Goal: Find specific fact

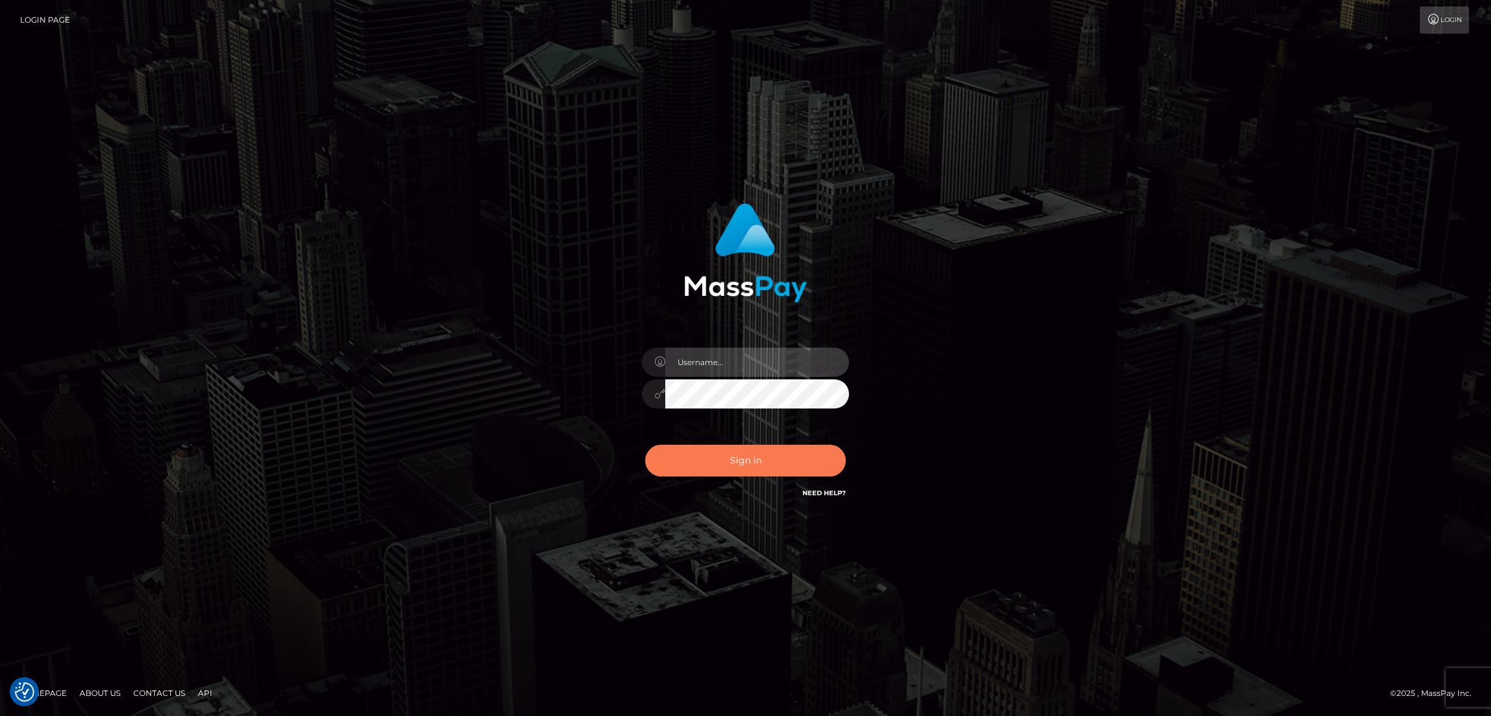
type input "by.es2"
click at [740, 456] on button "Sign in" at bounding box center [745, 460] width 201 height 32
type input "by.es2"
click at [763, 466] on button "Sign in" at bounding box center [745, 460] width 201 height 32
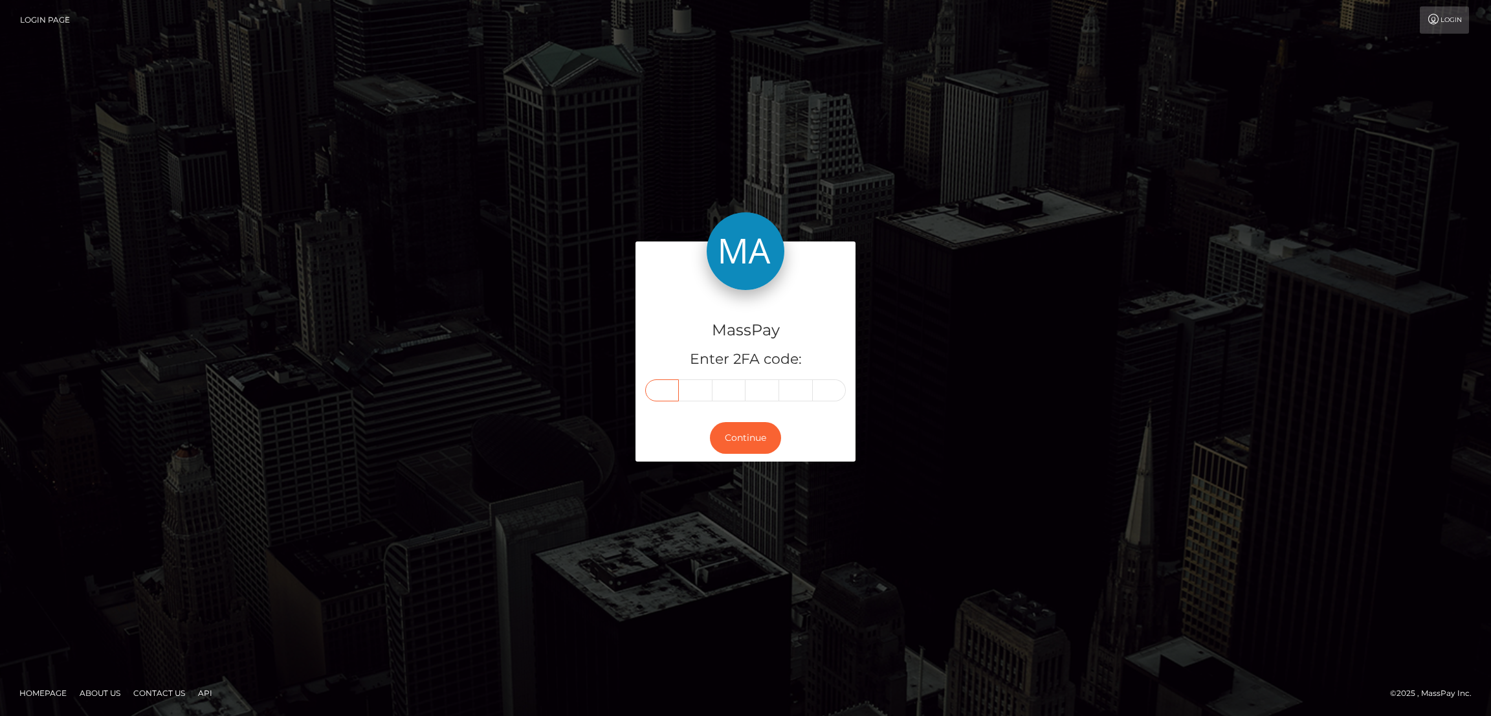
click at [669, 388] on input "text" at bounding box center [662, 390] width 34 height 22
paste input "0"
type input "0"
type input "8"
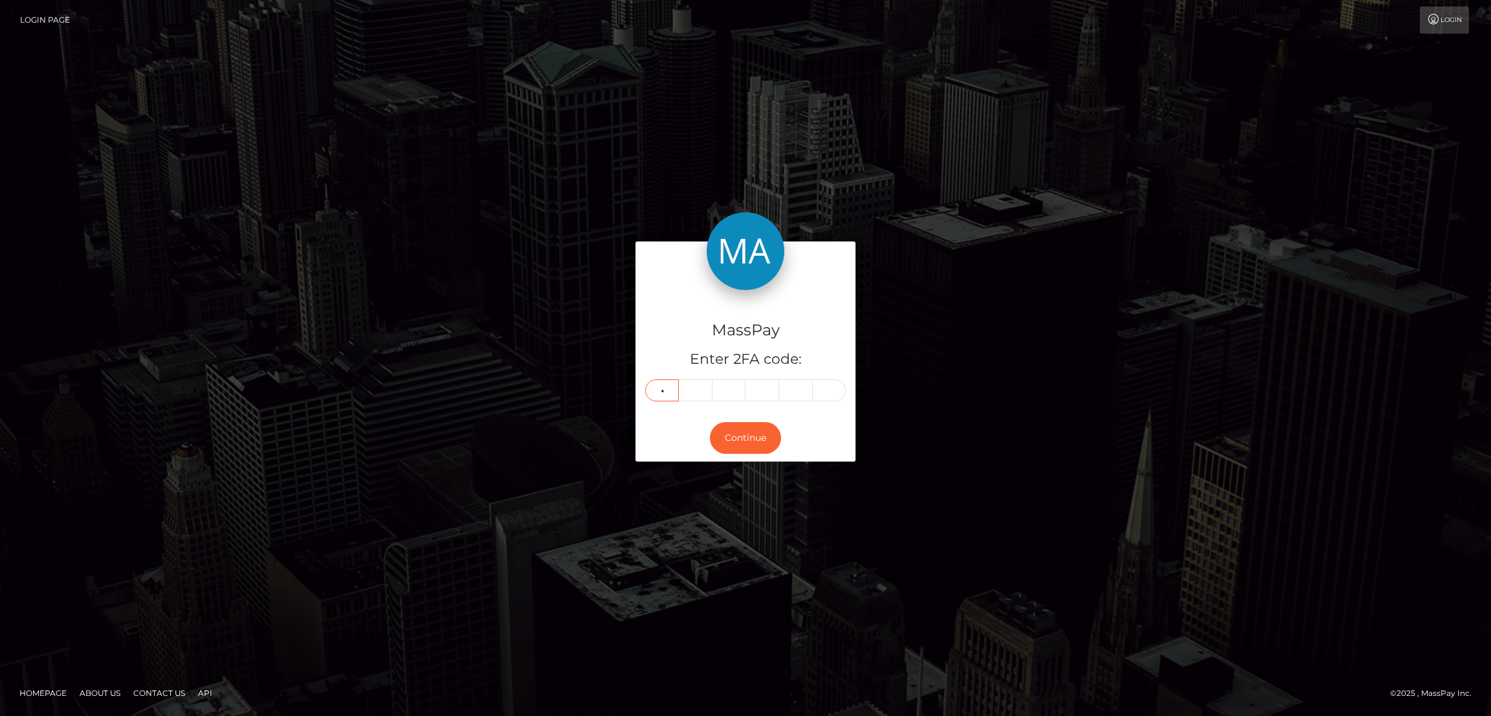
type input "7"
type input "6"
type input "9"
click at [750, 441] on button "Continue" at bounding box center [745, 438] width 71 height 32
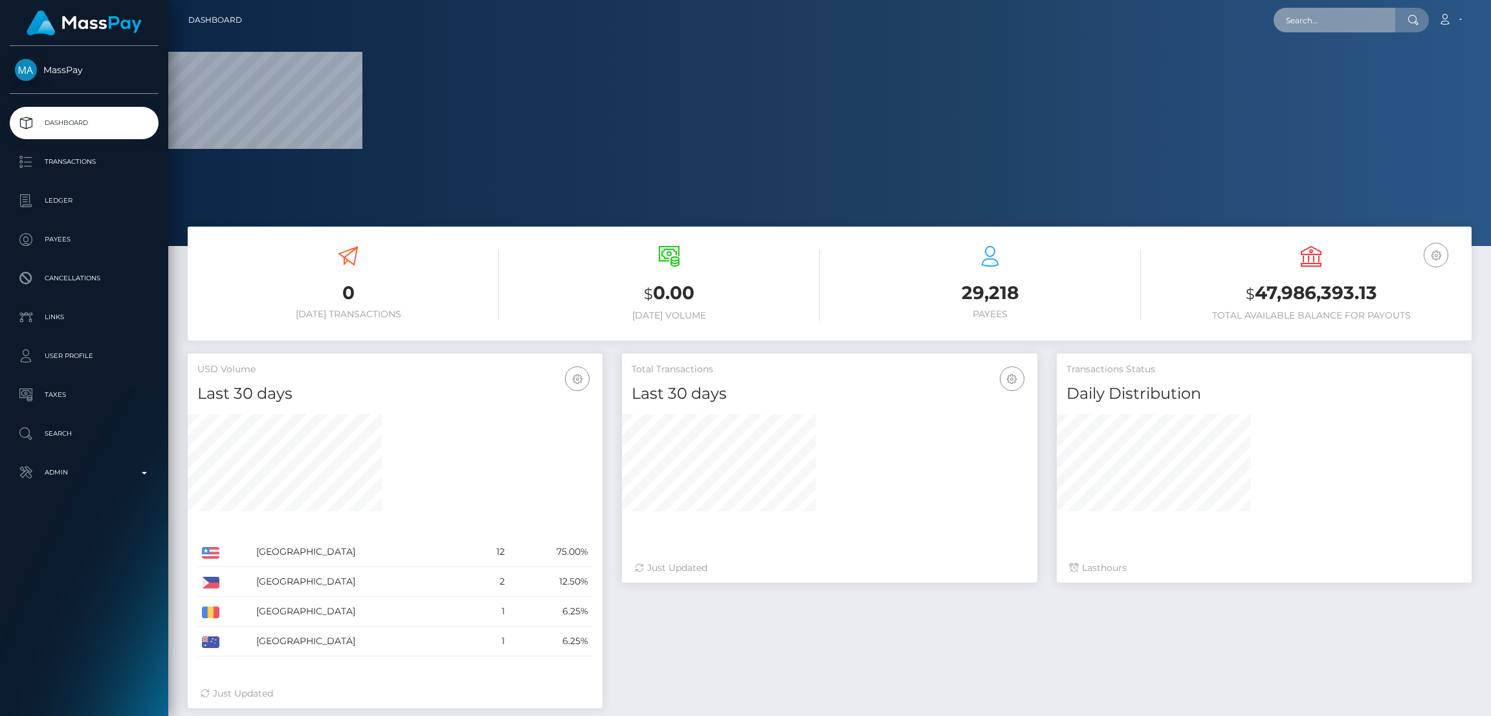
click at [1364, 23] on input "text" at bounding box center [1334, 20] width 122 height 25
paste input "keirycupidclub@gmail.com"
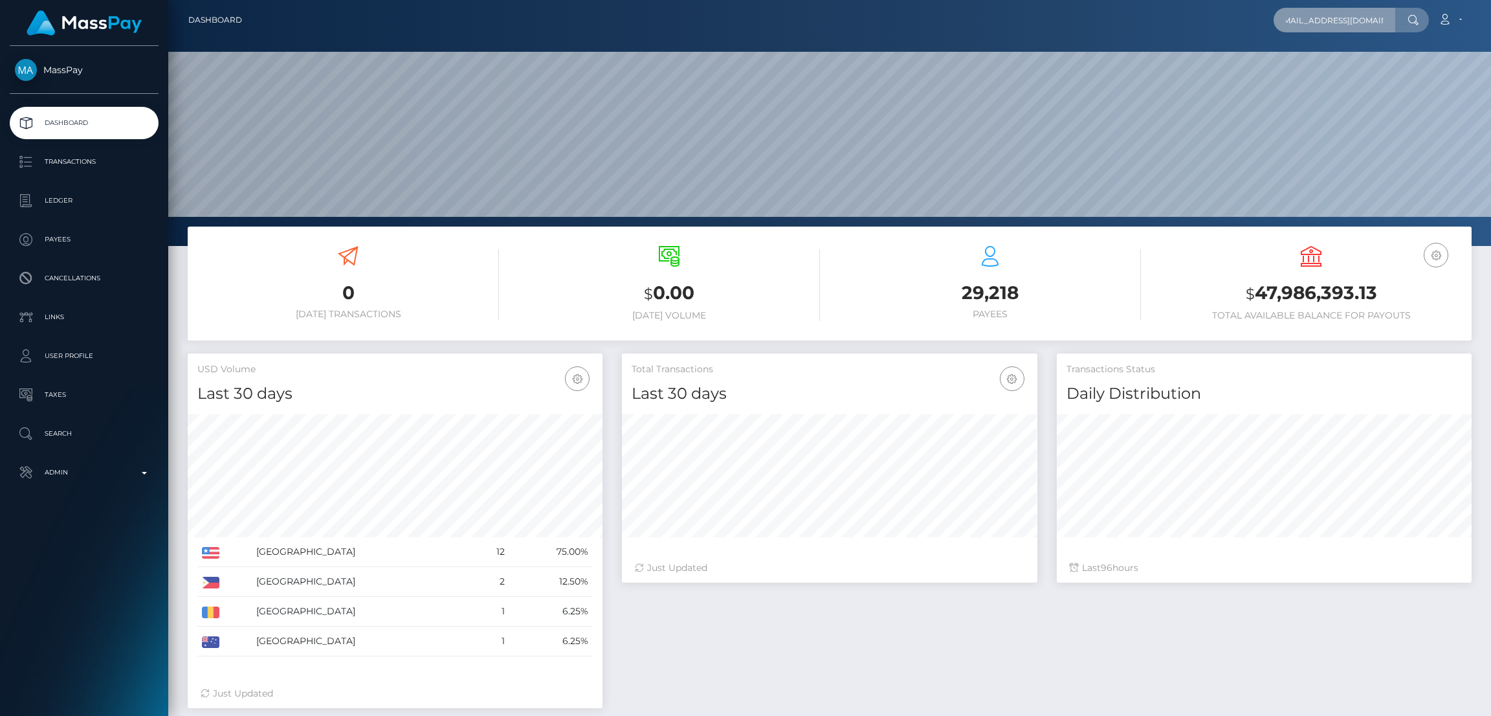
scroll to position [230, 415]
type input "keirycupidclub@gmail.com"
click at [1342, 60] on link "kurt heller" at bounding box center [1325, 67] width 104 height 24
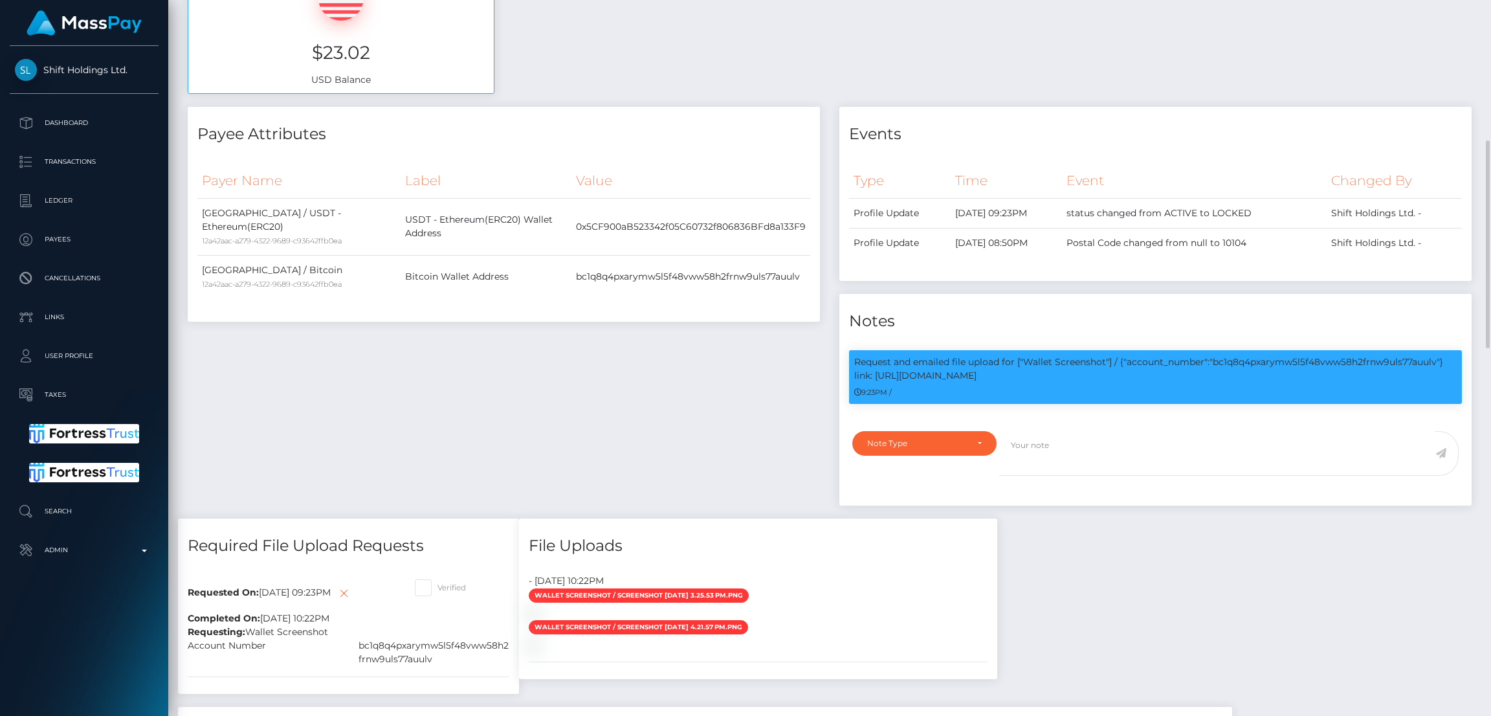
scroll to position [155, 415]
drag, startPoint x: 1131, startPoint y: 359, endPoint x: 1201, endPoint y: 362, distance: 70.6
click at [1201, 362] on p "Request and emailed file upload for ["Wallet Screenshot"] / {"account_number":"…" at bounding box center [1155, 368] width 602 height 27
click at [1175, 381] on p "Request and emailed file upload for ["Wallet Screenshot"] / {"account_number":"…" at bounding box center [1155, 368] width 602 height 27
click at [1146, 360] on p "Request and emailed file upload for ["Wallet Screenshot"] / {"account_number":"…" at bounding box center [1155, 368] width 602 height 27
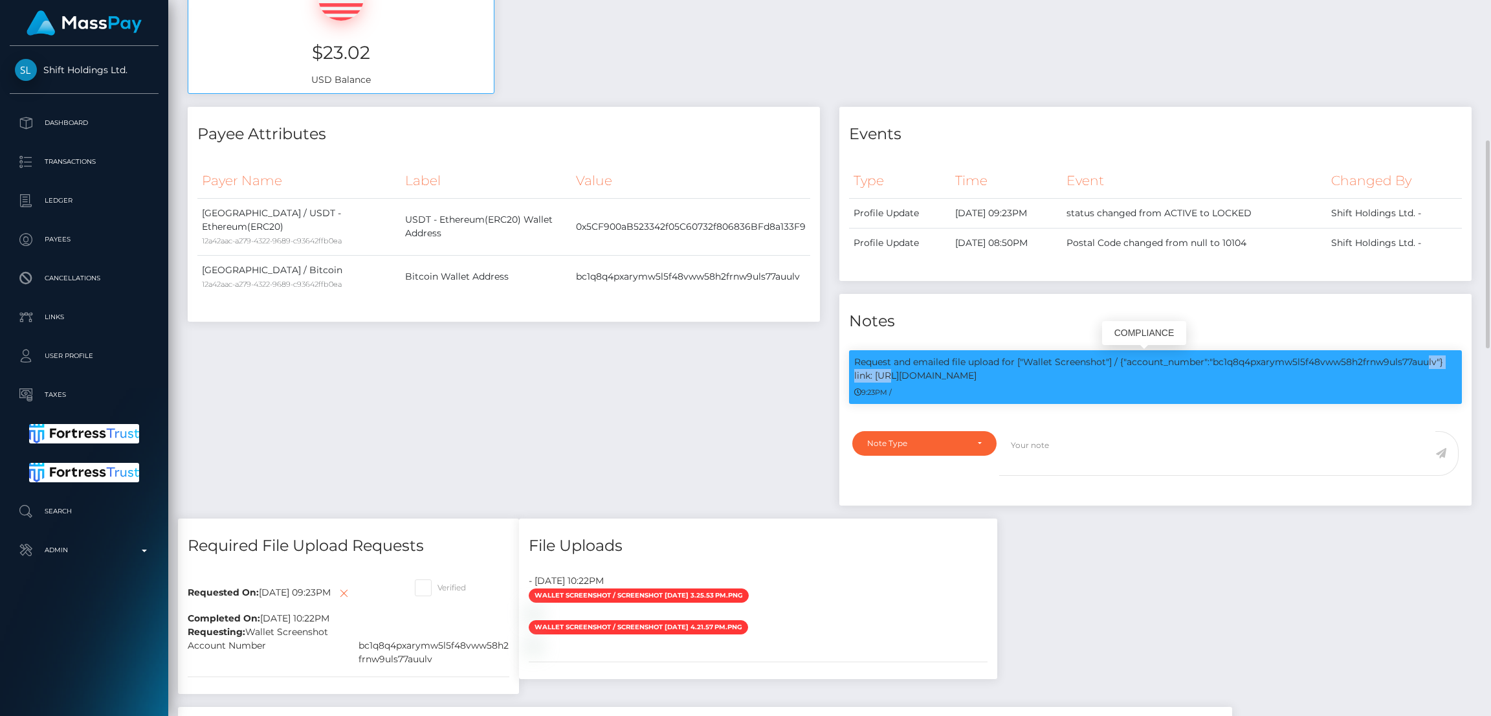
click at [1146, 360] on p "Request and emailed file upload for ["Wallet Screenshot"] / {"account_number":"…" at bounding box center [1155, 368] width 602 height 27
copy p "account_number"
click at [1272, 358] on p "Request and emailed file upload for ["Wallet Screenshot"] / {"account_number":"…" at bounding box center [1155, 368] width 602 height 27
copy p "bc1q8q4pxarymw5l5f48vww58h2frnw9uls77auulv"
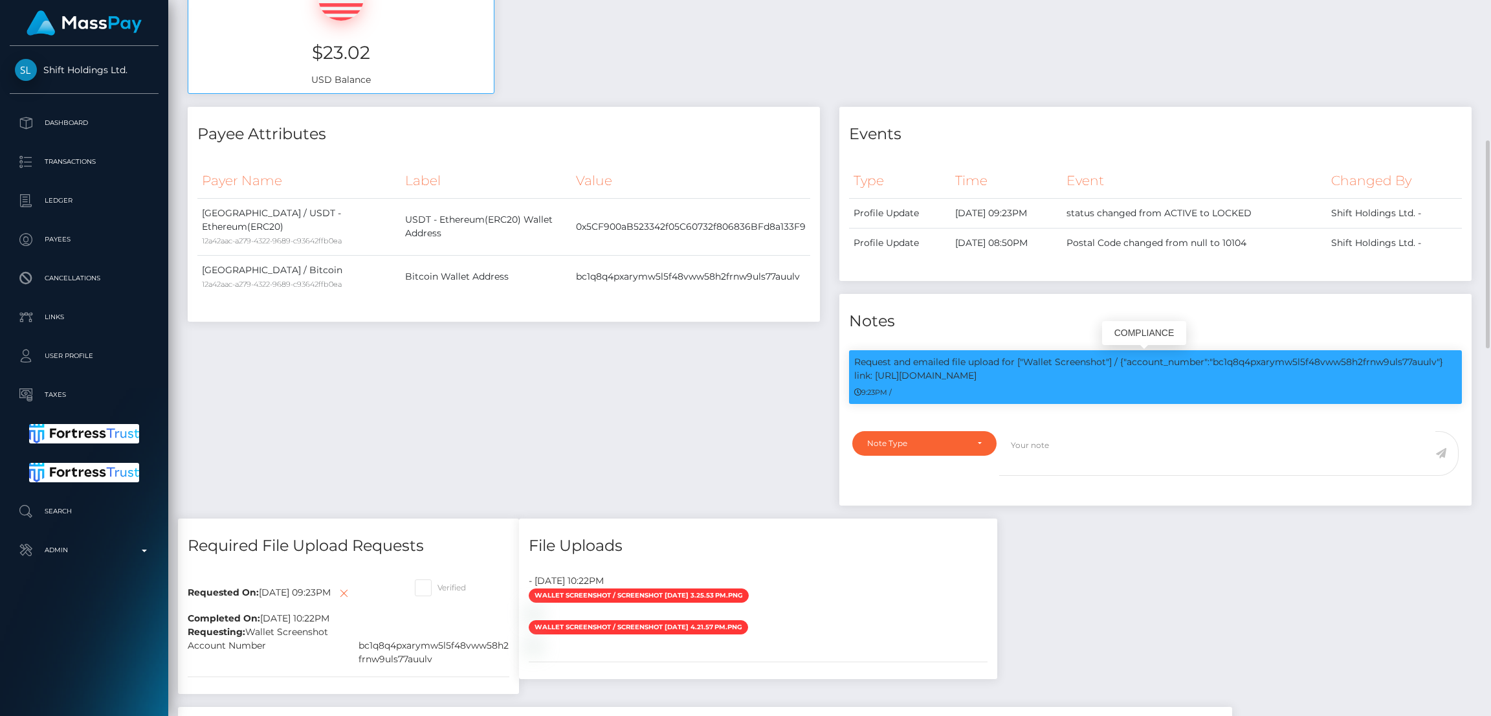
click at [930, 370] on p "Request and emailed file upload for ["Wallet Screenshot"] / {"account_number":"…" at bounding box center [1155, 368] width 602 height 27
drag, startPoint x: 853, startPoint y: 372, endPoint x: 989, endPoint y: 376, distance: 136.6
click at [989, 376] on p "Request and emailed file upload for ["Wallet Screenshot"] / {"account_number":"…" at bounding box center [1155, 368] width 602 height 27
copy p "link: https://l.maspay.io/PlXmk"
click at [688, 378] on div "Payee Attributes Payer Name Label Value Costa Rica / USDT - Ethereum(ERC20) 12a…" at bounding box center [503, 312] width 651 height 411
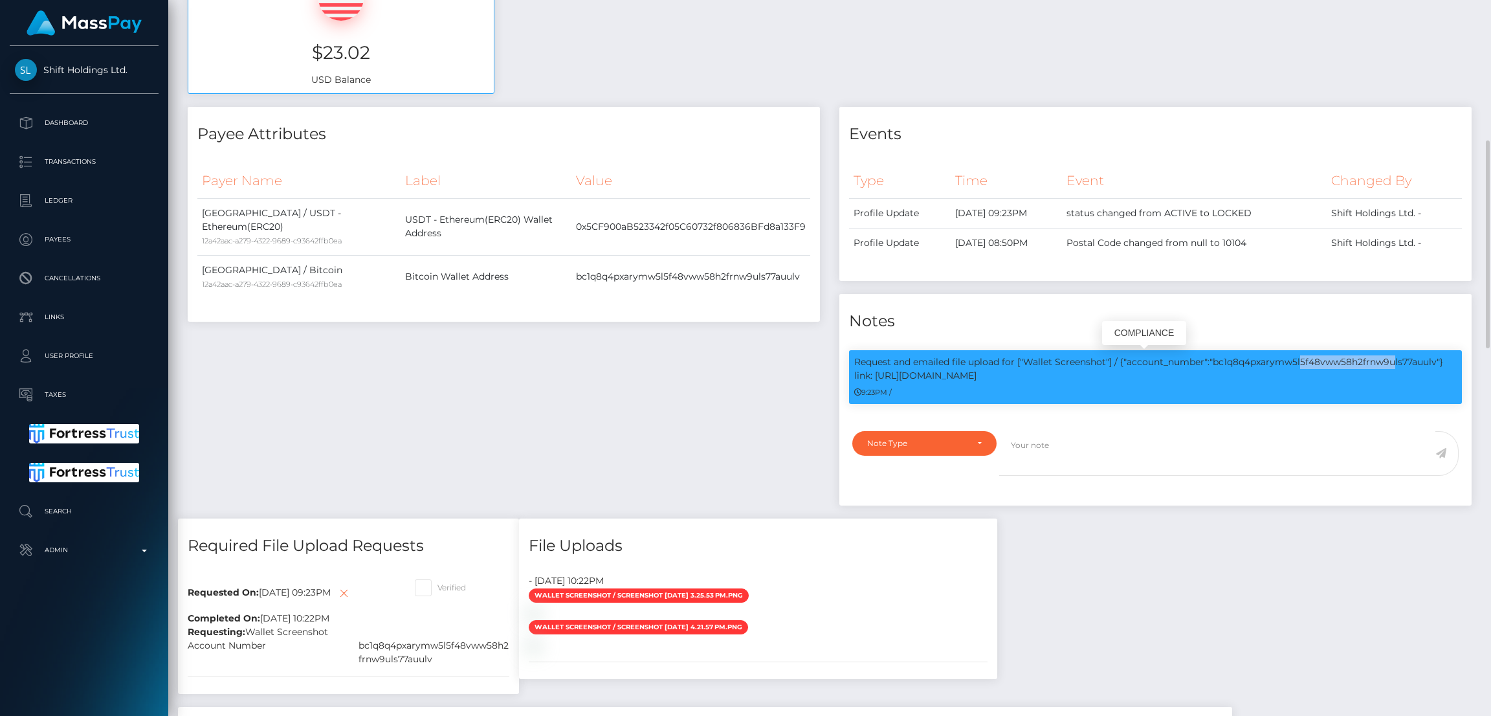
drag, startPoint x: 1026, startPoint y: 360, endPoint x: 1105, endPoint y: 362, distance: 78.9
click at [1105, 362] on p "Request and emailed file upload for ["Wallet Screenshot"] / {"account_number":"…" at bounding box center [1155, 368] width 602 height 27
copy p "Wallet Screenshot"
